Goal: Communication & Community: Answer question/provide support

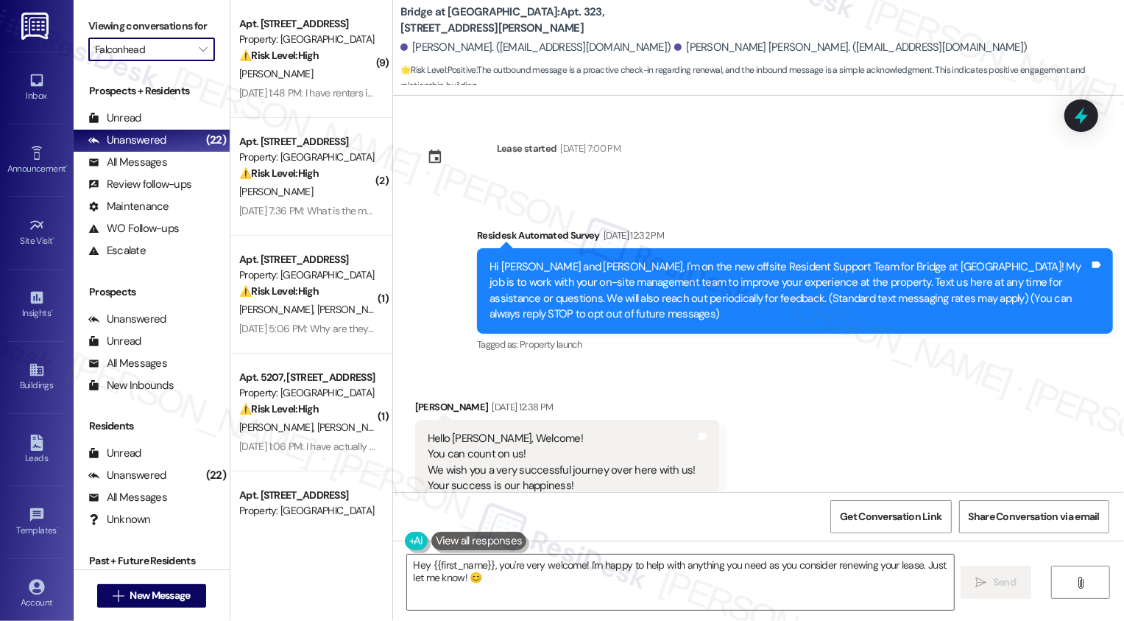
scroll to position [1346, 0]
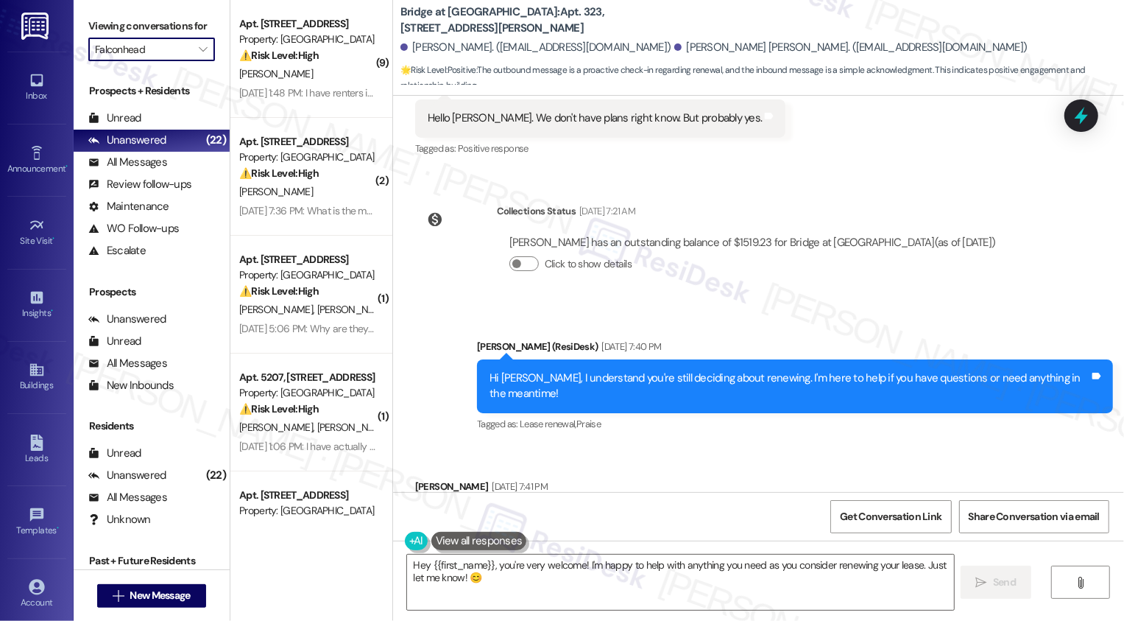
click at [433, 306] on div "Sent via SMS Sarah (ResiDesk) Sep 02, 2025 at 7:40 PM Hi Gil, I understand you'…" at bounding box center [758, 376] width 731 height 140
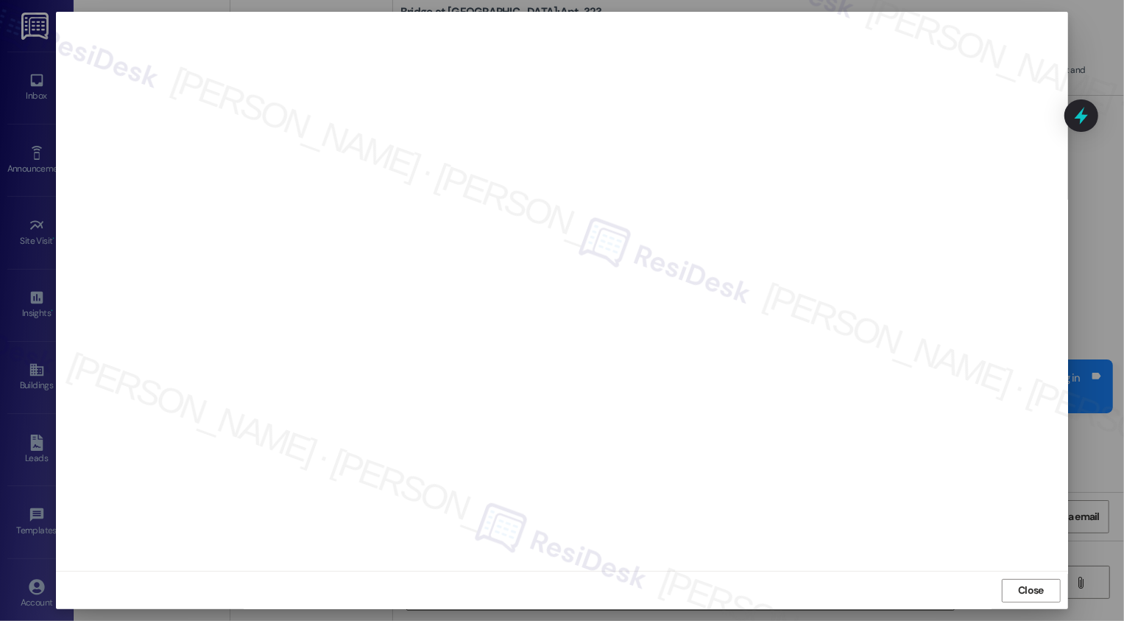
scroll to position [0, 0]
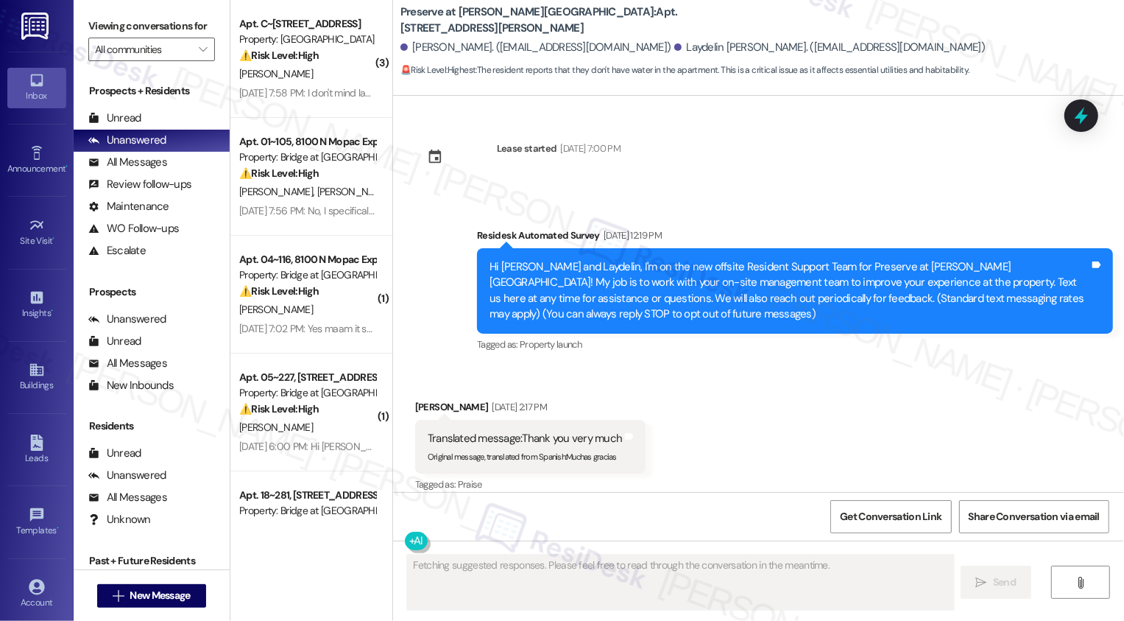
scroll to position [13620, 0]
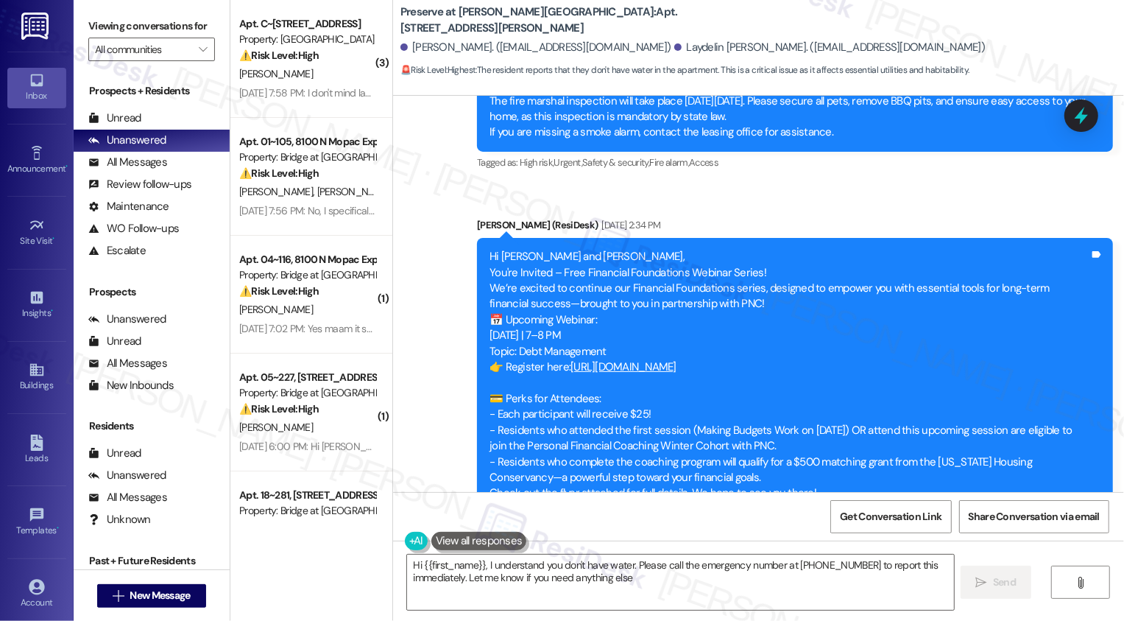
type textarea "Hi {{first_name}}, I understand you don't have water. Please call the emergency…"
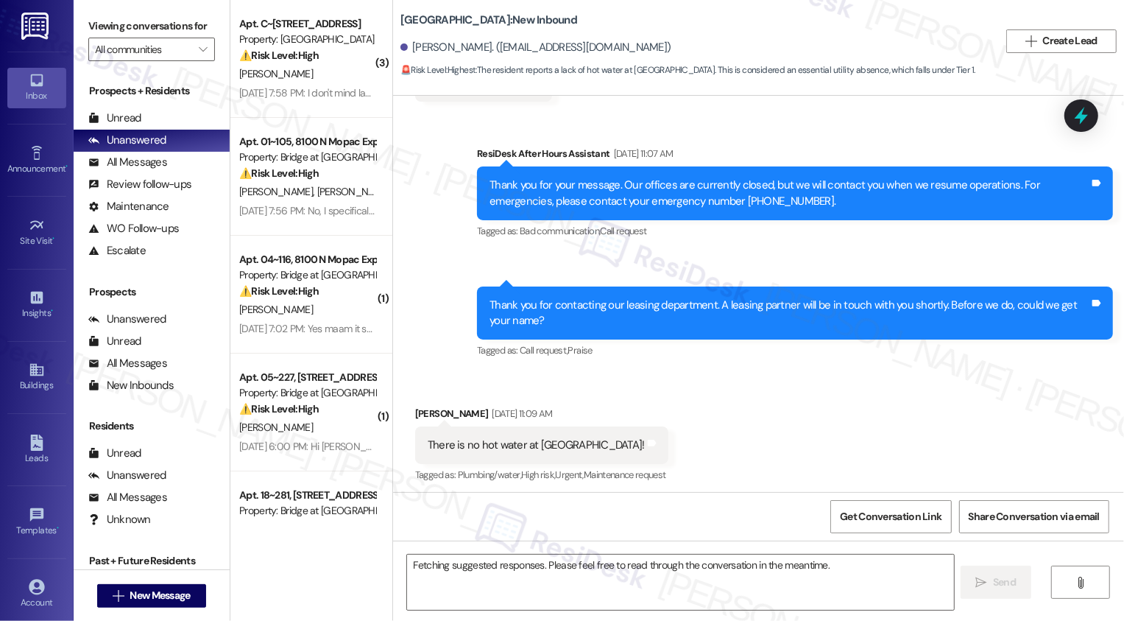
scroll to position [102, 0]
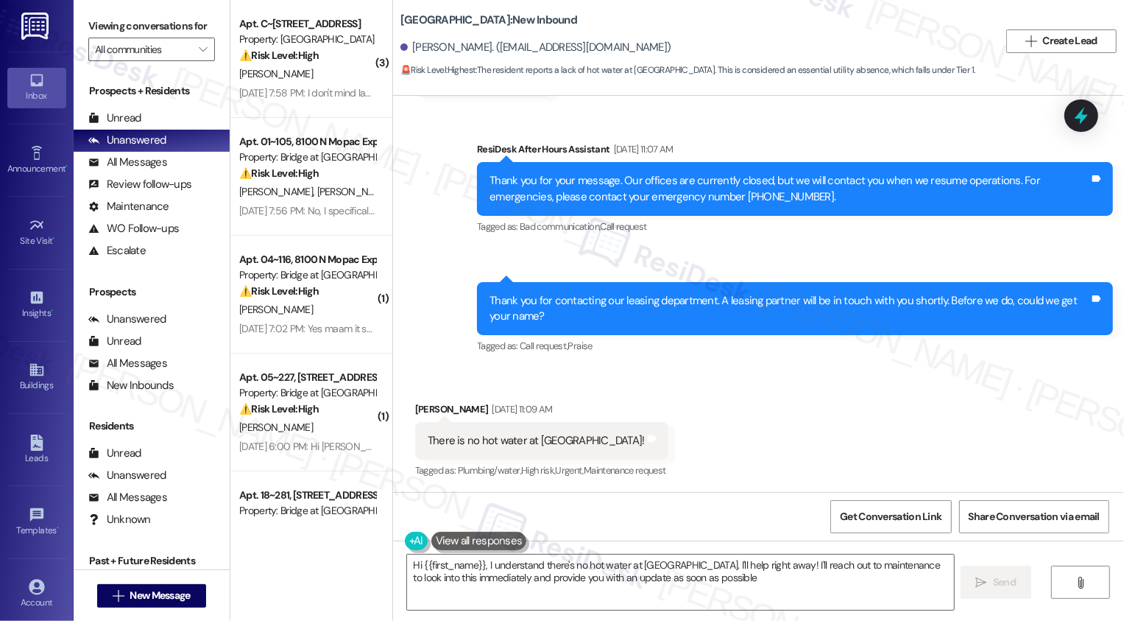
type textarea "Hi {{first_name}}, I understand there's no hot water at [GEOGRAPHIC_DATA]. I'll…"
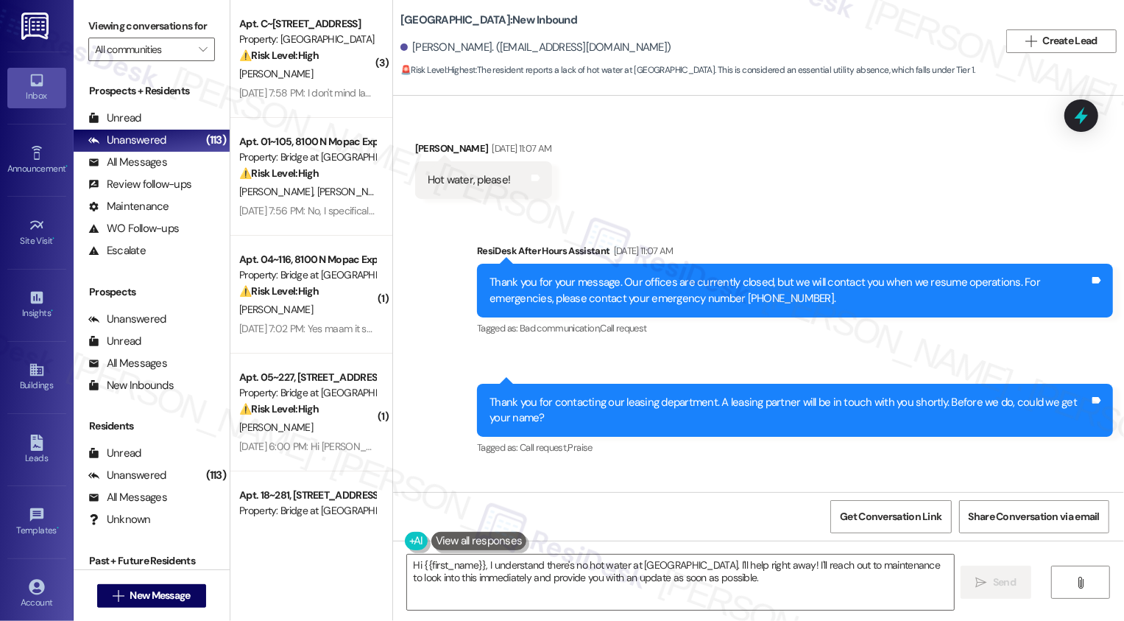
scroll to position [102, 0]
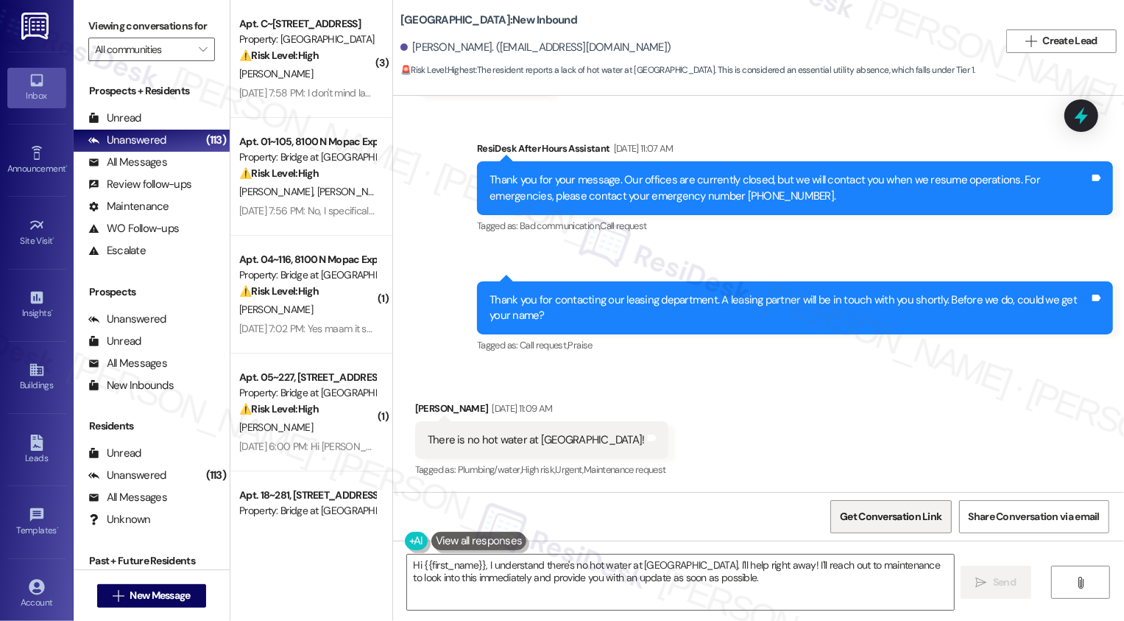
click at [869, 521] on span "Get Conversation Link" at bounding box center [891, 516] width 102 height 15
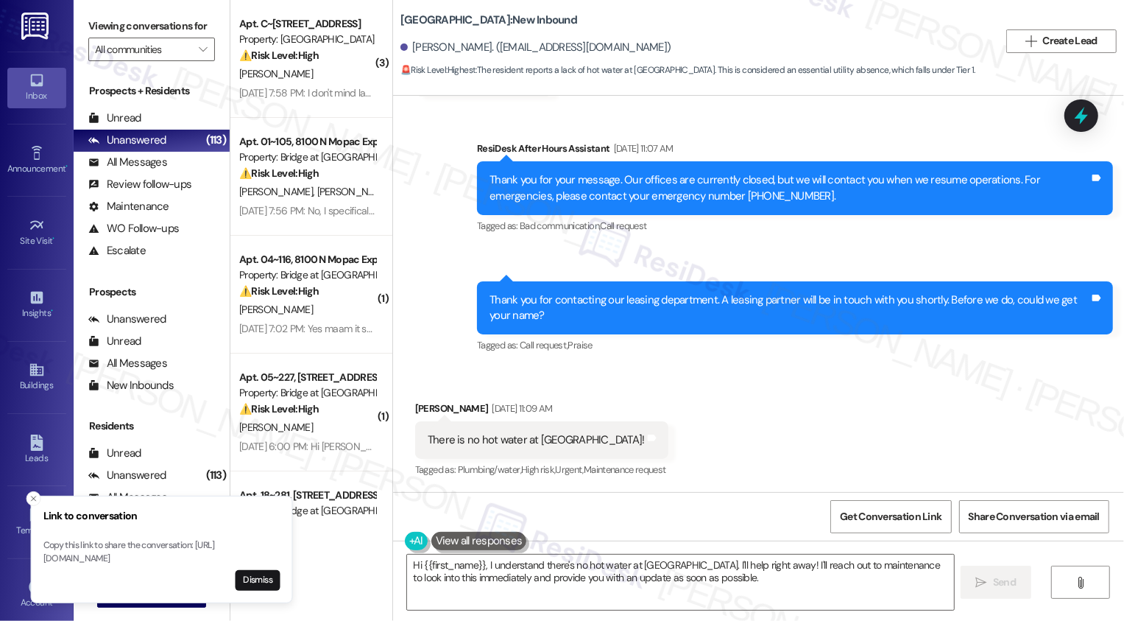
drag, startPoint x: 29, startPoint y: 546, endPoint x: 188, endPoint y: 554, distance: 158.5
click at [188, 554] on p "Copy this link to share the conversation: [URL][DOMAIN_NAME]" at bounding box center [161, 552] width 237 height 26
click at [38, 556] on p "Copy this link to share the conversation: [URL][DOMAIN_NAME]" at bounding box center [148, 552] width 237 height 26
drag, startPoint x: 30, startPoint y: 546, endPoint x: 216, endPoint y: 557, distance: 185.9
click at [216, 557] on p "Copy this link to share the conversation: [URL][DOMAIN_NAME]" at bounding box center [148, 552] width 237 height 26
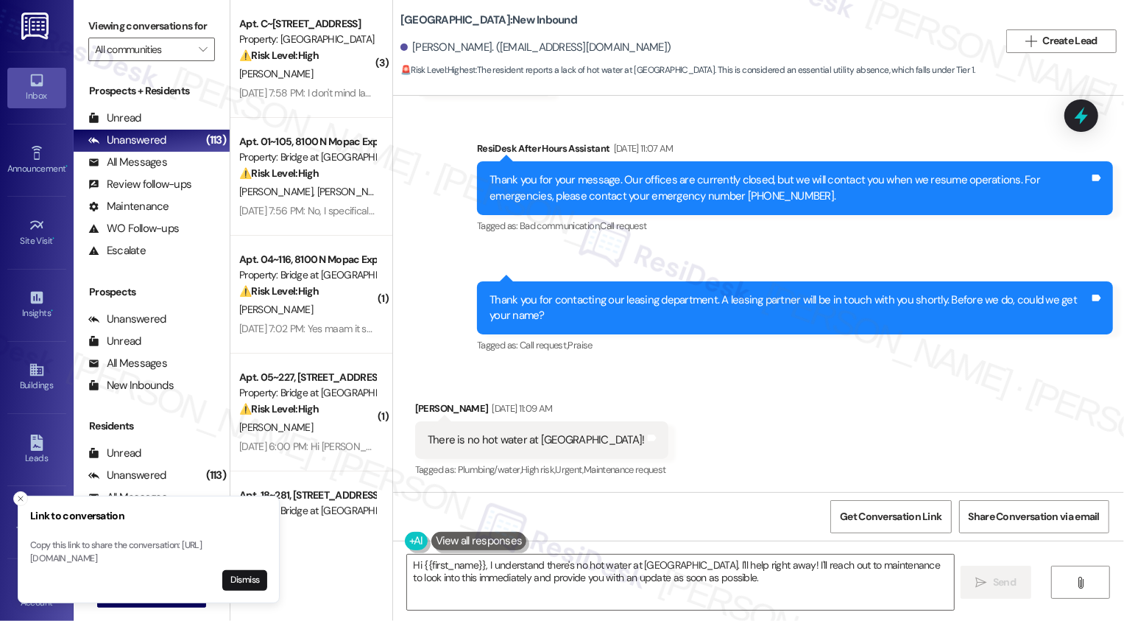
copy p "[URL][DOMAIN_NAME]"
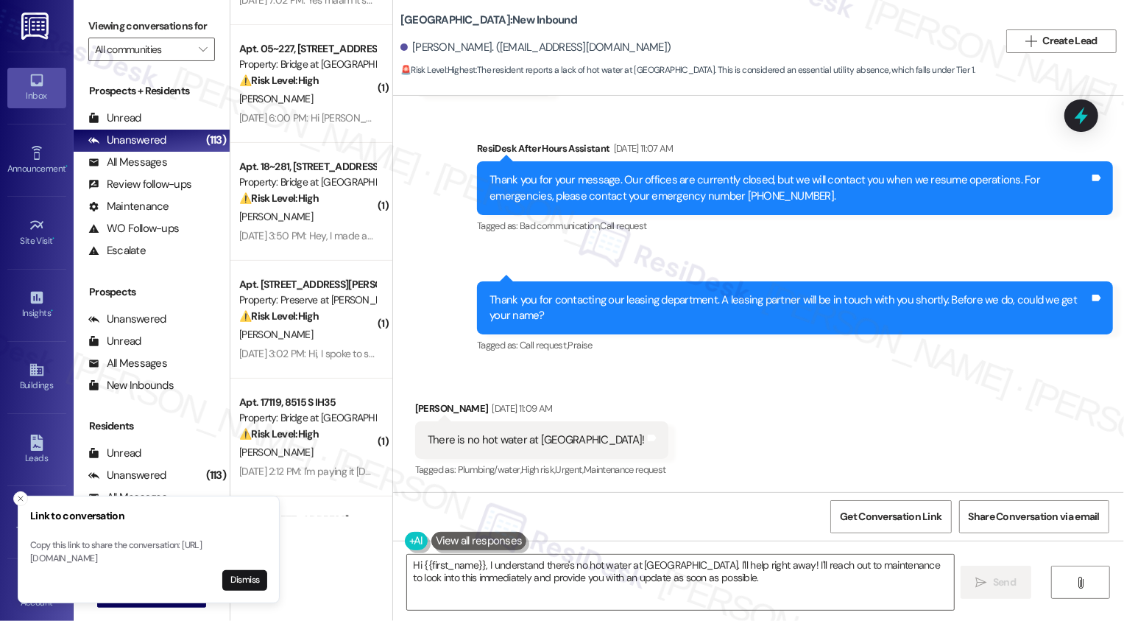
scroll to position [0, 0]
